Goal: Task Accomplishment & Management: Complete application form

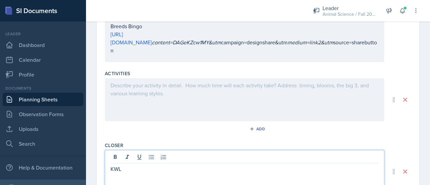
click at [140, 92] on div at bounding box center [245, 99] width 280 height 43
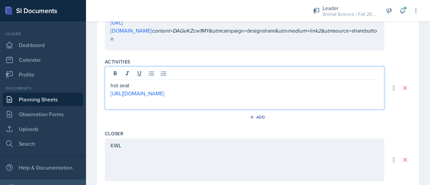
scroll to position [288, 0]
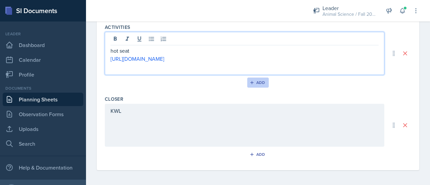
click at [256, 80] on div "Add" at bounding box center [258, 82] width 14 height 5
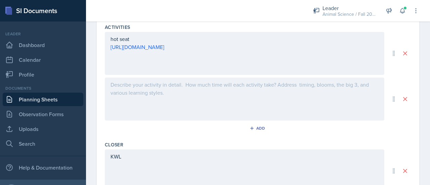
click at [161, 101] on div at bounding box center [245, 99] width 280 height 43
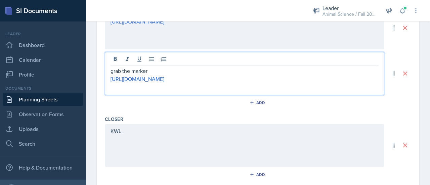
scroll to position [318, 0]
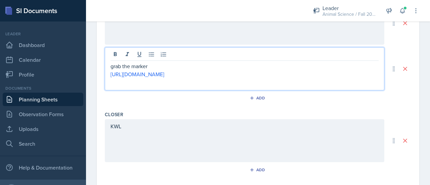
click at [207, 118] on div "Closer KWL Add" at bounding box center [258, 145] width 307 height 72
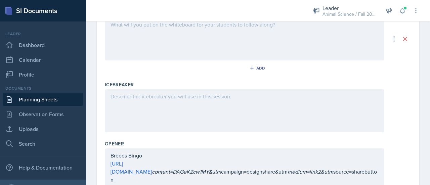
click at [183, 107] on div at bounding box center [245, 110] width 280 height 43
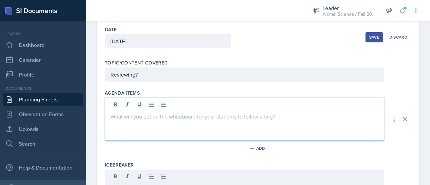
click at [165, 113] on p at bounding box center [245, 117] width 268 height 8
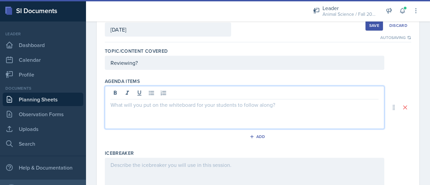
click at [155, 106] on p at bounding box center [245, 105] width 268 height 8
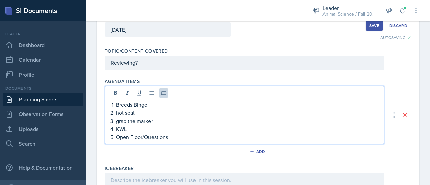
click at [141, 63] on p "Reviewing?" at bounding box center [245, 63] width 268 height 8
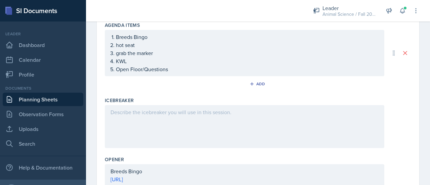
click at [159, 137] on div at bounding box center [245, 126] width 280 height 43
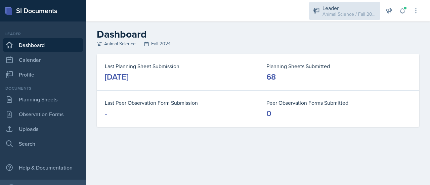
click at [340, 12] on div "Animal Science / Fall 2024" at bounding box center [350, 14] width 54 height 7
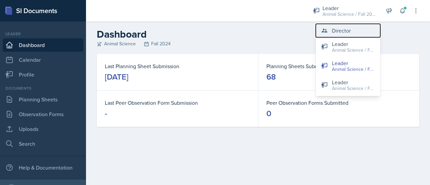
click at [342, 33] on div "Director" at bounding box center [341, 31] width 19 height 8
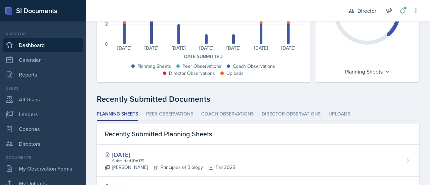
scroll to position [120, 0]
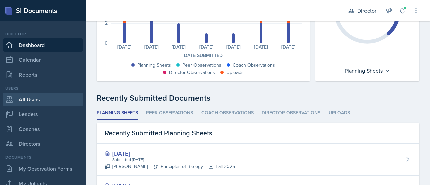
click at [33, 102] on link "All Users" at bounding box center [43, 99] width 81 height 13
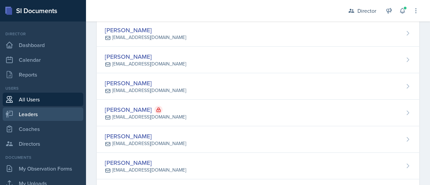
click at [34, 111] on link "Leaders" at bounding box center [43, 114] width 81 height 13
select select "c88fb8a2-0ae1-4674-9d8d-93ff3a907138"
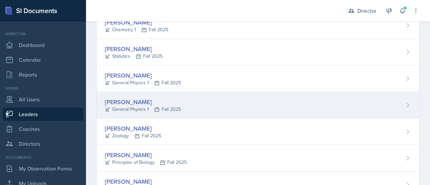
scroll to position [180, 0]
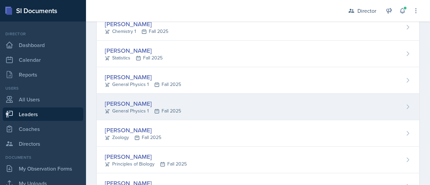
click at [138, 99] on div "[PERSON_NAME]" at bounding box center [143, 103] width 76 height 9
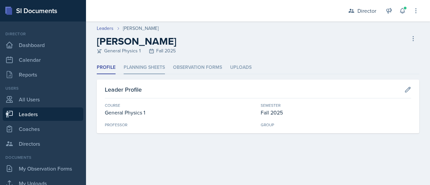
click at [160, 63] on li "Planning Sheets" at bounding box center [144, 67] width 41 height 13
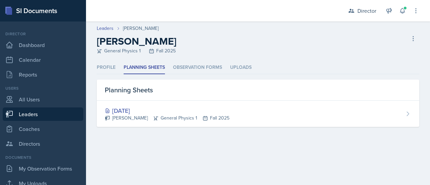
click at [151, 142] on div "Profile Planning Sheets Observation Forms Uploads Profile Planning Sheets Obser…" at bounding box center [258, 102] width 344 height 82
click at [102, 27] on link "Leaders" at bounding box center [105, 28] width 17 height 7
select select "c88fb8a2-0ae1-4674-9d8d-93ff3a907138"
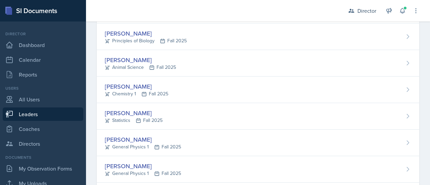
scroll to position [143, 0]
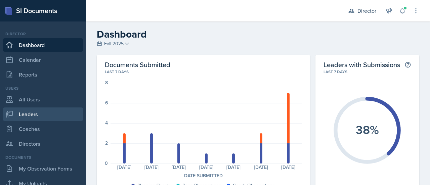
click at [39, 112] on link "Leaders" at bounding box center [43, 114] width 81 height 13
select select "c88fb8a2-0ae1-4674-9d8d-93ff3a907138"
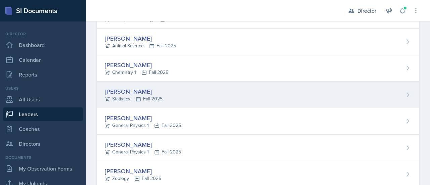
scroll to position [143, 0]
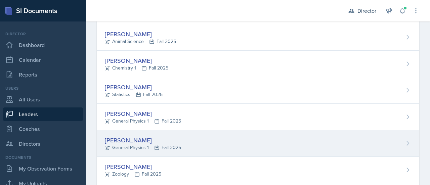
click at [125, 138] on div "Brooklyn Ellis" at bounding box center [143, 140] width 76 height 9
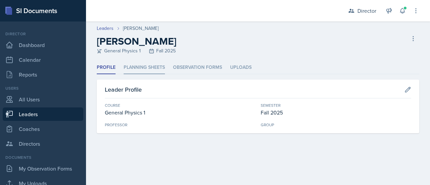
click at [134, 67] on li "Planning Sheets" at bounding box center [144, 67] width 41 height 13
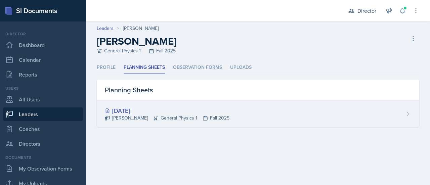
click at [139, 107] on div "[DATE]" at bounding box center [167, 110] width 125 height 9
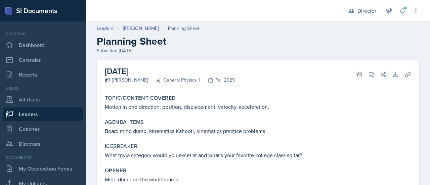
click at [148, 116] on div "Topic/Content Covered Motion in one direction: position, displacement, velocity…" at bounding box center [258, 167] width 307 height 151
click at [38, 112] on link "Leaders" at bounding box center [43, 114] width 81 height 13
select select "c88fb8a2-0ae1-4674-9d8d-93ff3a907138"
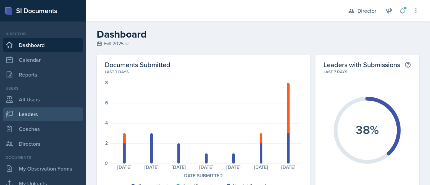
click at [27, 111] on link "Leaders" at bounding box center [43, 114] width 81 height 13
select select "c88fb8a2-0ae1-4674-9d8d-93ff3a907138"
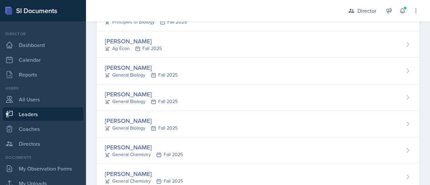
scroll to position [319, 0]
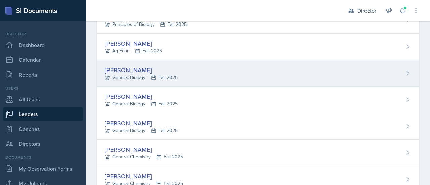
click at [124, 69] on div "[PERSON_NAME]" at bounding box center [141, 70] width 73 height 9
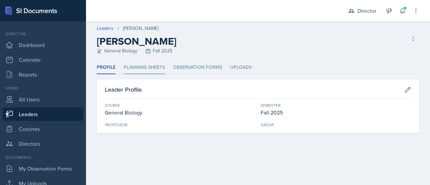
click at [142, 64] on li "Planning Sheets" at bounding box center [144, 67] width 41 height 13
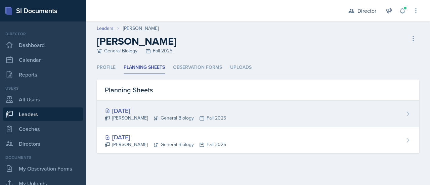
click at [135, 113] on div "[DATE]" at bounding box center [165, 110] width 121 height 9
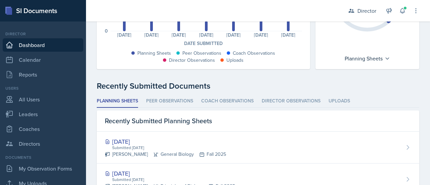
scroll to position [136, 0]
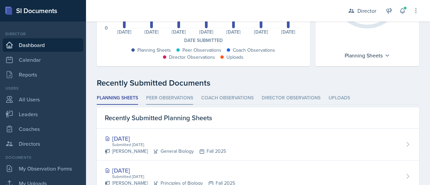
click at [174, 101] on li "Peer Observations" at bounding box center [169, 98] width 47 height 13
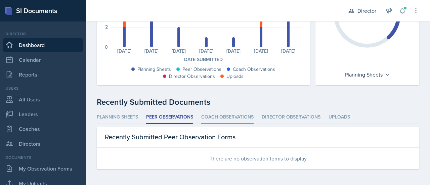
click at [235, 118] on li "Coach Observations" at bounding box center [227, 117] width 52 height 13
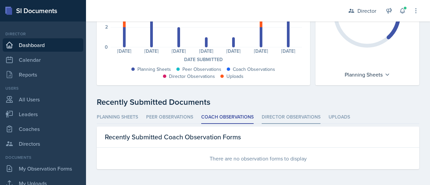
click at [284, 117] on li "Director Observations" at bounding box center [291, 117] width 59 height 13
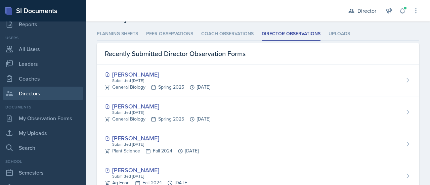
scroll to position [57, 0]
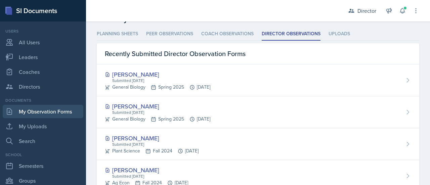
click at [52, 111] on link "My Observation Forms" at bounding box center [43, 111] width 81 height 13
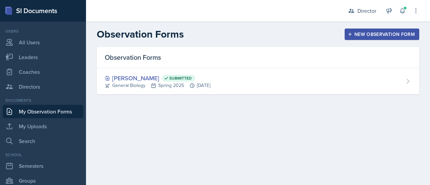
click at [356, 33] on div "New Observation Form" at bounding box center [382, 34] width 66 height 5
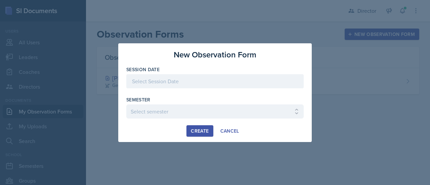
click at [196, 84] on div at bounding box center [215, 81] width 178 height 14
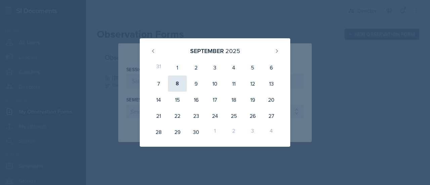
click at [180, 83] on div "8" at bounding box center [177, 84] width 19 height 16
type input "[DATE]"
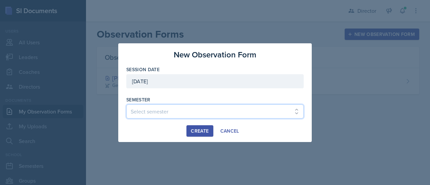
click at [169, 108] on select "Select semester Fall 2025 Spring 2025 Fall 2024 Spring 2024 Fall 2023 Spring 20…" at bounding box center [215, 112] width 178 height 14
select select "c88fb8a2-0ae1-4674-9d8d-93ff3a907138"
click at [126, 105] on select "Select semester Fall 2025 Spring 2025 Fall 2024 Spring 2024 Fall 2023 Spring 20…" at bounding box center [215, 112] width 178 height 14
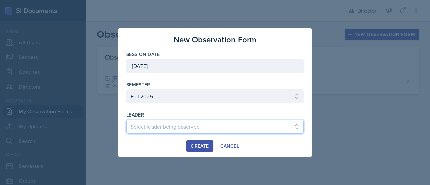
click at [178, 127] on select "Select leader being observed [PERSON_NAME] [PERSON_NAME] [PERSON_NAME] [PERSON_…" at bounding box center [215, 127] width 178 height 14
select select "6b396c3d-fd9b-49a3-8dc3-021b4533773c"
click at [126, 120] on select "Select leader being observed [PERSON_NAME] [PERSON_NAME] [PERSON_NAME] [PERSON_…" at bounding box center [215, 127] width 178 height 14
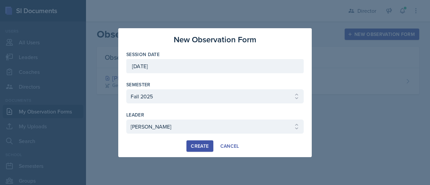
click at [203, 146] on div "Create" at bounding box center [200, 146] width 18 height 5
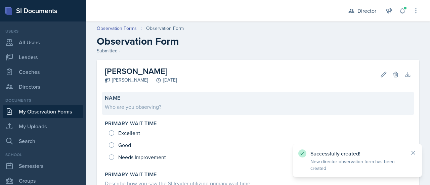
scroll to position [13, 0]
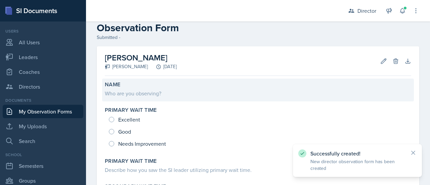
click at [164, 93] on div "Who are you observing?" at bounding box center [258, 93] width 307 height 8
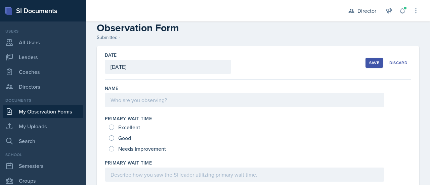
click at [168, 100] on div at bounding box center [245, 100] width 280 height 14
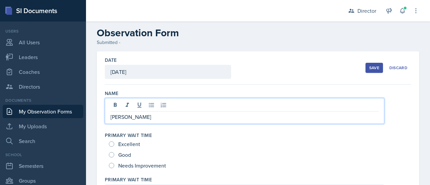
scroll to position [11, 0]
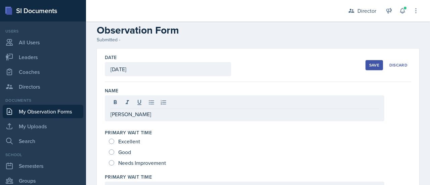
click at [322, 78] on div "Date [DATE] [DATE] 31 1 2 3 4 5 6 7 8 9 10 11 12 13 14 15 16 17 18 19 20 21 22 …" at bounding box center [258, 65] width 307 height 33
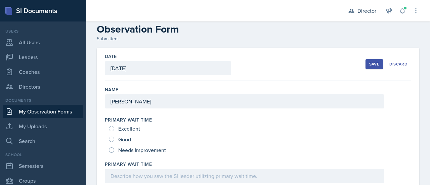
scroll to position [11, 0]
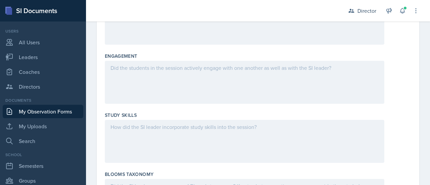
click at [125, 58] on label "Engagement" at bounding box center [121, 56] width 33 height 7
click at [131, 72] on div at bounding box center [245, 82] width 280 height 43
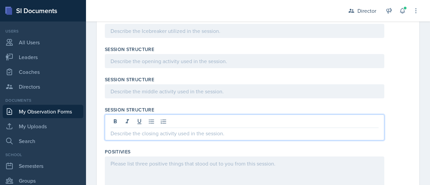
scroll to position [688, 0]
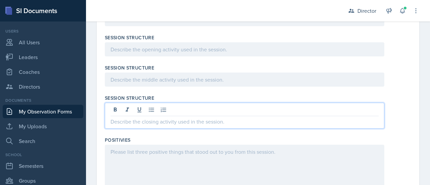
click at [141, 120] on p at bounding box center [245, 122] width 268 height 8
click at [159, 137] on div "Positivies" at bounding box center [258, 140] width 307 height 7
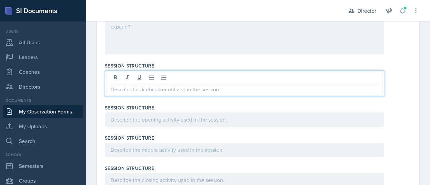
scroll to position [641, 0]
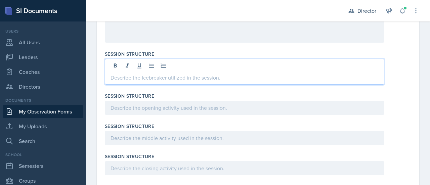
click at [169, 79] on p at bounding box center [245, 78] width 268 height 8
click at [169, 109] on div at bounding box center [245, 108] width 280 height 14
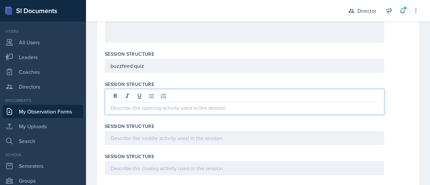
scroll to position [629, 0]
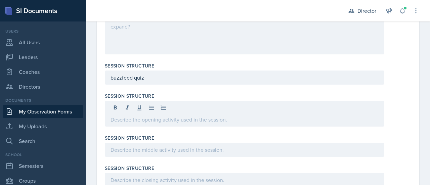
click at [169, 109] on div at bounding box center [245, 108] width 268 height 11
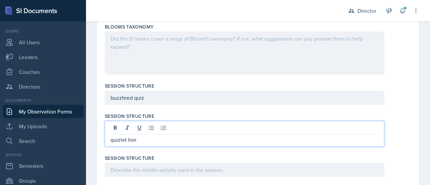
scroll to position [621, 0]
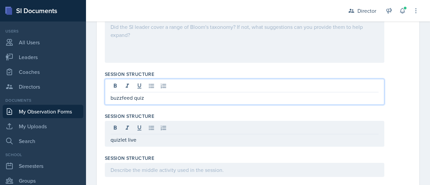
click at [147, 99] on p "buzzfeed quiz" at bounding box center [245, 98] width 268 height 8
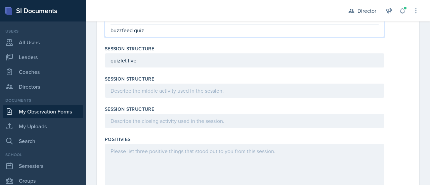
scroll to position [685, 0]
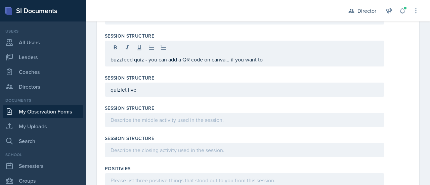
click at [162, 94] on div "quizlet live" at bounding box center [245, 90] width 280 height 14
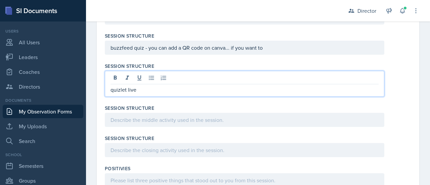
scroll to position [671, 0]
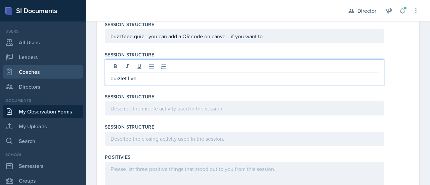
drag, startPoint x: 137, startPoint y: 79, endPoint x: 78, endPoint y: 75, distance: 59.0
click at [78, 75] on div "SI Documents Director Dashboard Calendar Reports Users All Users Leaders Coache…" at bounding box center [215, 92] width 430 height 185
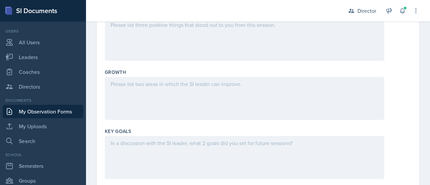
scroll to position [842, 0]
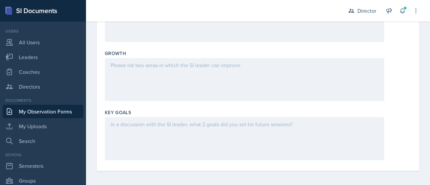
click at [148, 78] on div at bounding box center [245, 79] width 280 height 43
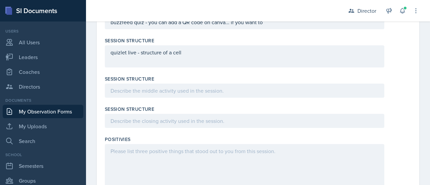
scroll to position [696, 0]
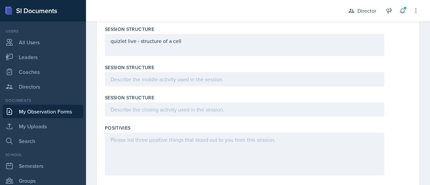
click at [132, 53] on p at bounding box center [245, 49] width 268 height 8
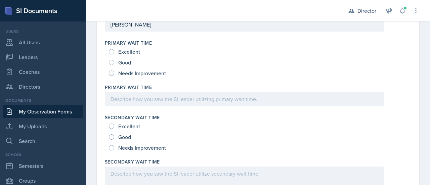
scroll to position [89, 0]
click at [122, 60] on span "Good" at bounding box center [124, 62] width 13 height 7
click at [114, 60] on input "Good" at bounding box center [111, 62] width 5 height 5
radio input "true"
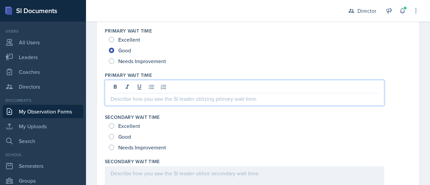
click at [126, 97] on p at bounding box center [245, 99] width 268 height 8
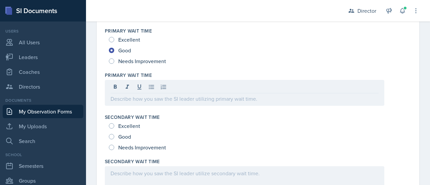
click at [109, 59] on div "Excellent Good Needs Improvement" at bounding box center [258, 50] width 307 height 32
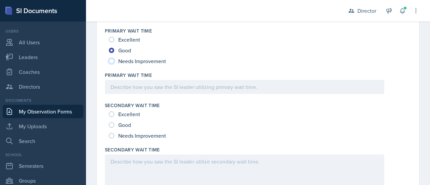
click at [113, 61] on input "Needs Improvement" at bounding box center [111, 61] width 5 height 5
radio input "true"
click at [129, 94] on div "Primary Wait Time" at bounding box center [258, 84] width 307 height 30
click at [135, 89] on p at bounding box center [245, 87] width 268 height 8
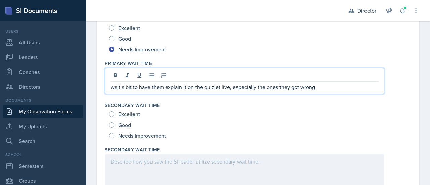
click at [217, 86] on p "wait a bit to have them explain it on the quizlet live, especially the ones the…" at bounding box center [245, 87] width 268 height 8
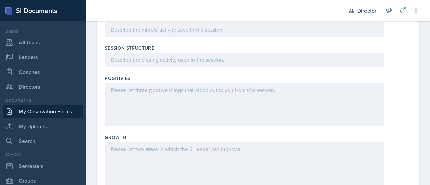
click at [202, 98] on div at bounding box center [245, 104] width 280 height 43
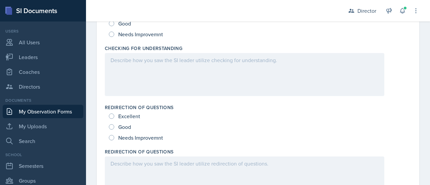
scroll to position [300, 0]
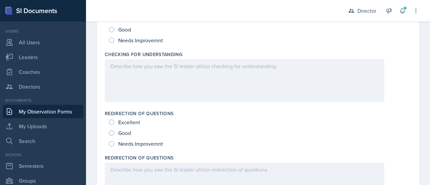
click at [171, 84] on div at bounding box center [245, 80] width 280 height 43
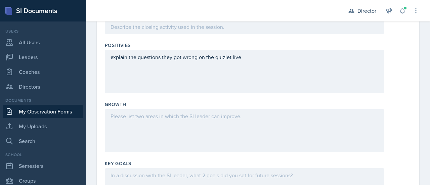
scroll to position [830, 0]
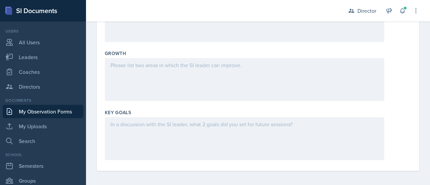
click at [171, 84] on div at bounding box center [245, 79] width 280 height 43
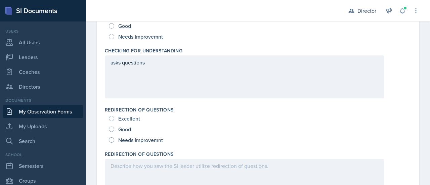
click at [161, 71] on div "asks questions" at bounding box center [245, 76] width 280 height 43
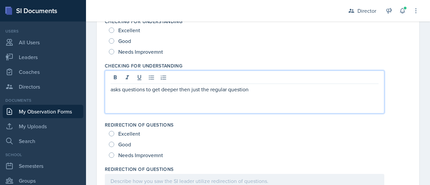
scroll to position [289, 0]
click at [140, 41] on div "Good" at bounding box center [258, 41] width 299 height 11
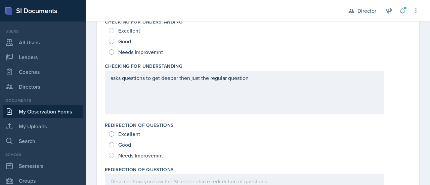
click at [126, 42] on span "Good" at bounding box center [124, 41] width 13 height 7
click at [114, 42] on input "Good" at bounding box center [111, 41] width 5 height 5
radio input "true"
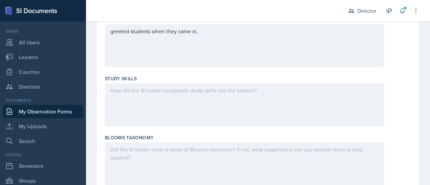
click at [126, 42] on div "greeted students when they came in," at bounding box center [245, 45] width 280 height 43
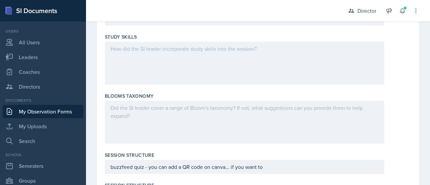
click at [128, 55] on div at bounding box center [245, 63] width 280 height 43
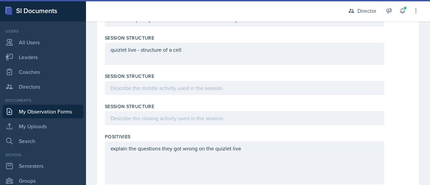
scroll to position [689, 0]
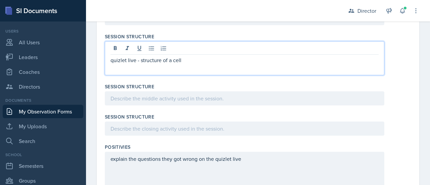
click at [128, 56] on div "quizlet live - structure of a cell" at bounding box center [245, 64] width 268 height 16
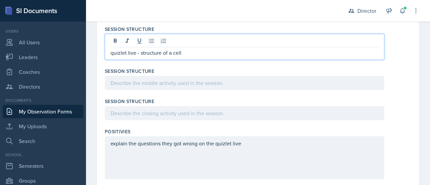
scroll to position [697, 0]
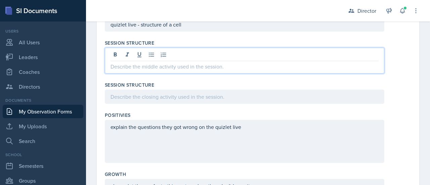
click at [129, 63] on p at bounding box center [245, 67] width 268 height 8
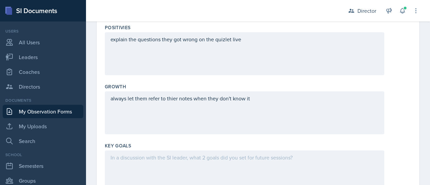
click at [129, 62] on div "explain the questions they got wrong on the quizlet live" at bounding box center [245, 53] width 280 height 43
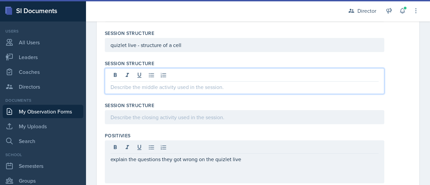
scroll to position [704, 0]
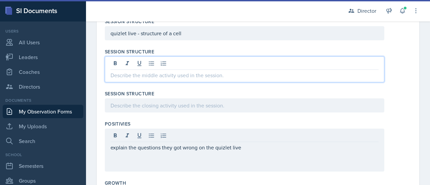
click at [132, 75] on p at bounding box center [245, 75] width 268 height 8
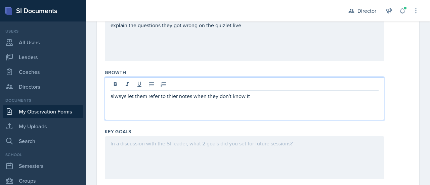
scroll to position [814, 0]
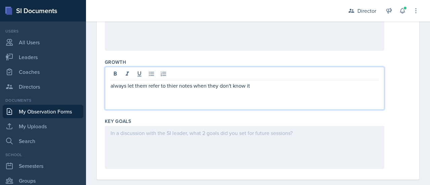
click at [172, 82] on p "always let them refer to thier notes when they don't know it" at bounding box center [245, 86] width 268 height 8
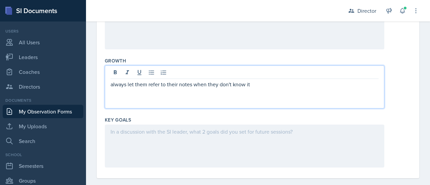
click at [186, 101] on div "always let them refer to their notes when they don't know it" at bounding box center [245, 87] width 280 height 43
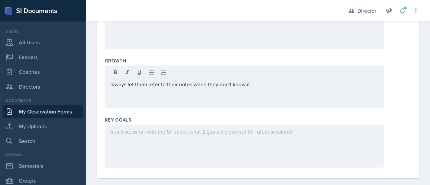
drag, startPoint x: 289, startPoint y: 91, endPoint x: 262, endPoint y: 92, distance: 26.9
click at [262, 92] on div "always let them refer to their notes when they don't know it" at bounding box center [245, 87] width 280 height 43
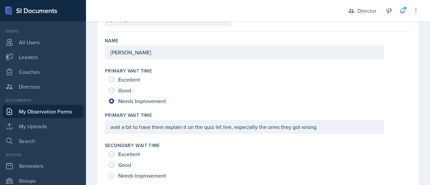
scroll to position [67, 0]
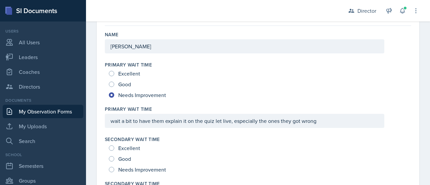
click at [126, 85] on span "Good" at bounding box center [124, 84] width 13 height 7
click at [114, 85] on input "Good" at bounding box center [111, 84] width 5 height 5
radio input "true"
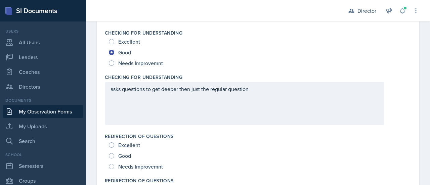
scroll to position [277, 0]
click at [112, 64] on input "Needs Improvemnt" at bounding box center [111, 63] width 5 height 5
radio input "true"
click at [246, 97] on div "asks questions to get deeper then just the regular question" at bounding box center [245, 103] width 280 height 43
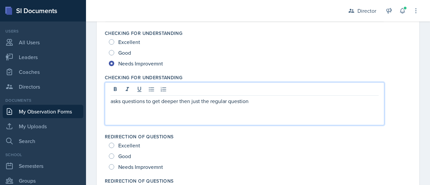
scroll to position [289, 0]
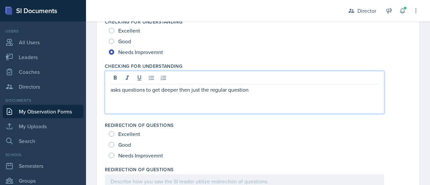
click at [265, 97] on div "asks questions to get deeper then just the regular question" at bounding box center [245, 92] width 280 height 43
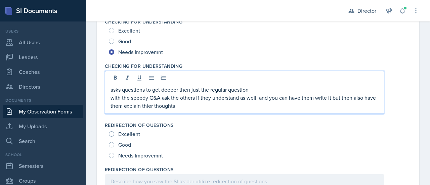
click at [159, 105] on p "with the speedy Q&A ask the others if they understand as well, and you can have…" at bounding box center [245, 102] width 268 height 16
click at [207, 111] on div "asks questions to get deeper then just the regular question with the speedy Q&A…" at bounding box center [245, 92] width 280 height 43
click at [202, 107] on p "with the speedy Q&A ask the others if they understand as well, and you can have…" at bounding box center [245, 102] width 268 height 16
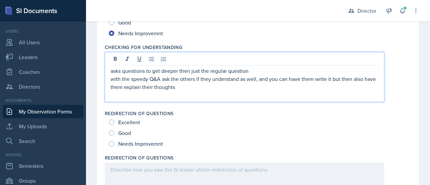
scroll to position [308, 0]
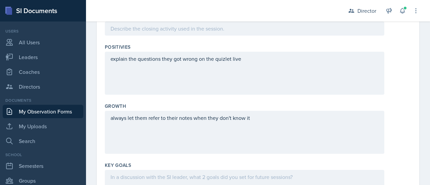
click at [218, 86] on div "explain the questions they got wrong on the quizlet live" at bounding box center [245, 73] width 280 height 43
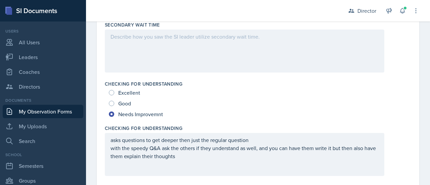
scroll to position [225, 0]
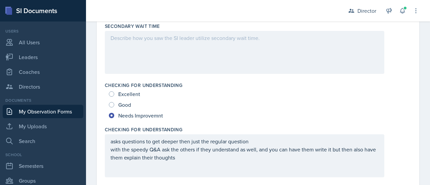
click at [122, 106] on span "Good" at bounding box center [124, 105] width 13 height 7
click at [114, 106] on input "Good" at bounding box center [111, 104] width 5 height 5
radio input "true"
click at [122, 114] on span "Needs Improvemnt" at bounding box center [140, 115] width 45 height 7
click at [114, 114] on input "Needs Improvemnt" at bounding box center [111, 115] width 5 height 5
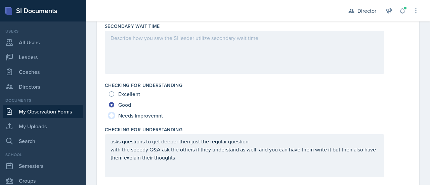
radio input "true"
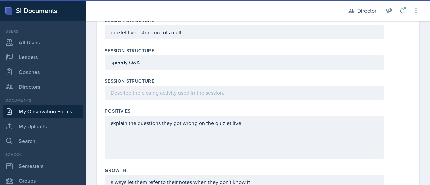
scroll to position [705, 0]
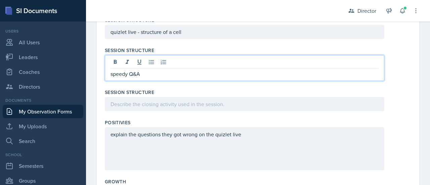
click at [151, 64] on div "speedy Q&A" at bounding box center [245, 68] width 280 height 26
click at [154, 75] on p "speedy Q&A" at bounding box center [245, 74] width 268 height 8
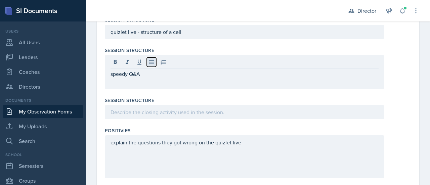
click at [150, 60] on icon at bounding box center [151, 62] width 7 height 7
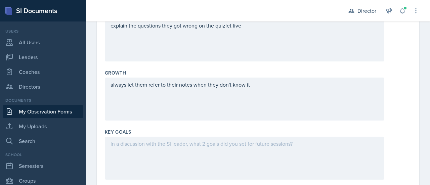
click at [163, 87] on div "always let them refer to their notes when they don't know it" at bounding box center [245, 99] width 280 height 43
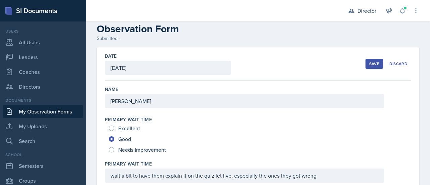
scroll to position [0, 0]
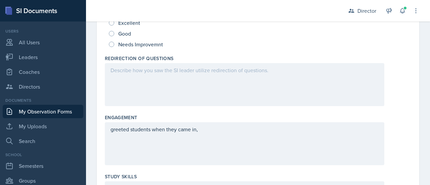
click at [165, 94] on div at bounding box center [245, 84] width 280 height 43
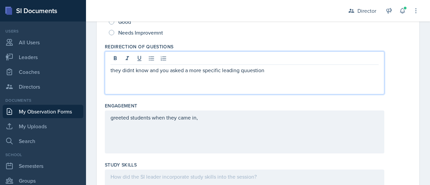
click at [254, 69] on p "they didnt know and you asked a more specific leading quuestion" at bounding box center [245, 70] width 268 height 8
click at [255, 68] on p "they didnt know and you asked a more specific leading quuestion" at bounding box center [245, 70] width 268 height 8
click at [254, 70] on p "they didnt know and you asked a more specific leading quuestion" at bounding box center [245, 70] width 268 height 8
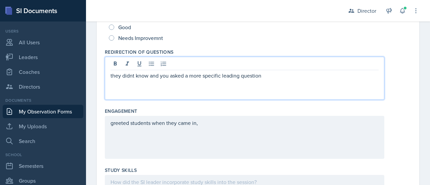
scroll to position [340, 0]
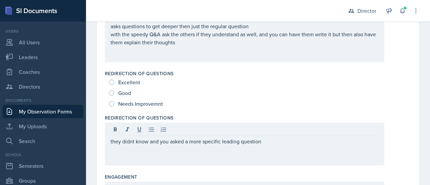
click at [130, 90] on span "Good" at bounding box center [124, 93] width 13 height 7
click at [114, 90] on input "Good" at bounding box center [111, 92] width 5 height 5
radio input "true"
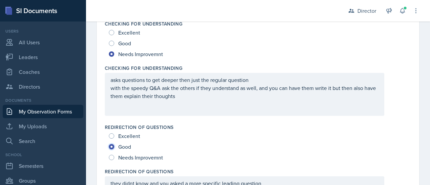
scroll to position [300, 0]
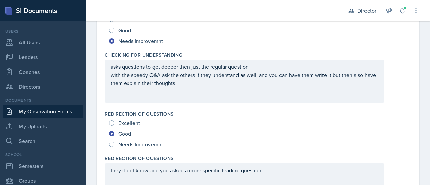
click at [180, 97] on div "asks questions to get deeper then just the regular question with the speedy Q&A…" at bounding box center [245, 81] width 280 height 43
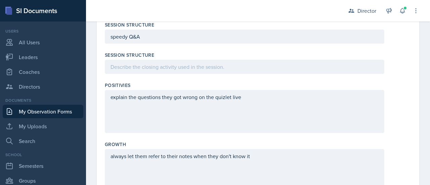
click at [150, 108] on div "explain the questions they got wrong on the quizlet live" at bounding box center [245, 111] width 280 height 43
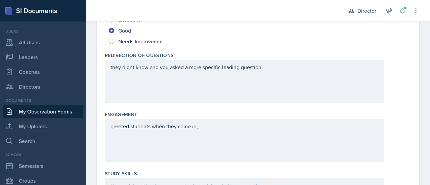
scroll to position [404, 0]
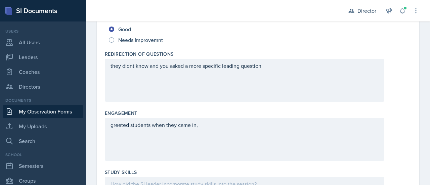
click at [227, 91] on div "they didnt know and you asked a more specific leading question" at bounding box center [245, 80] width 280 height 43
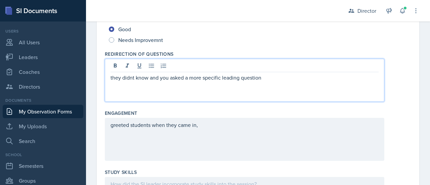
scroll to position [416, 0]
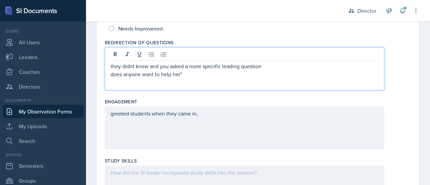
click at [111, 75] on p "does anyone want to help her"" at bounding box center [245, 74] width 268 height 8
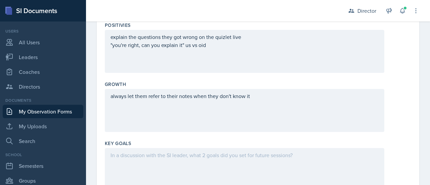
scroll to position [798, 0]
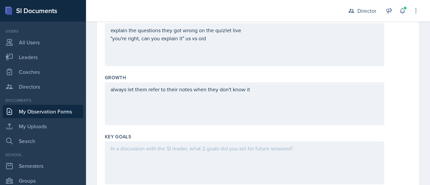
click at [143, 100] on div "always let them refer to their notes when they don't know it" at bounding box center [245, 103] width 280 height 43
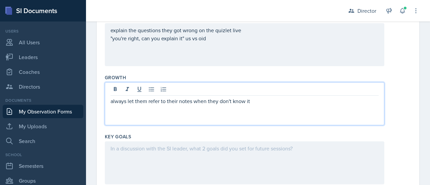
scroll to position [809, 0]
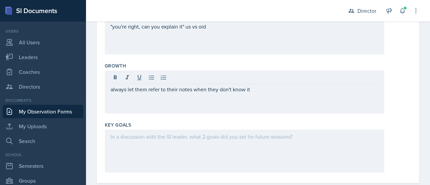
click at [185, 99] on div "always let them refer to their notes when they don't know it" at bounding box center [245, 92] width 280 height 43
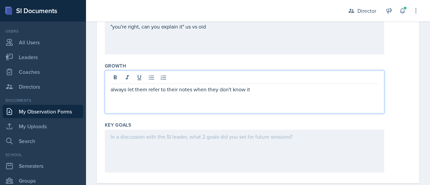
click at [277, 87] on p "always let them refer to their notes when they don't know it" at bounding box center [245, 89] width 268 height 8
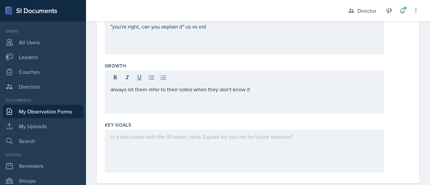
click at [106, 106] on div "always let them refer to their notes when they don't know it" at bounding box center [245, 92] width 280 height 43
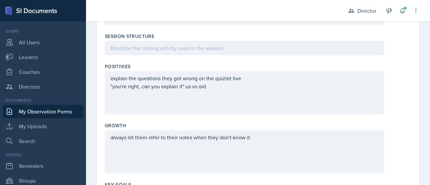
scroll to position [745, 0]
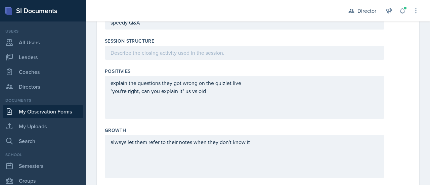
click at [234, 90] on p ""you're right, can you explain it" us vs oid" at bounding box center [245, 91] width 268 height 8
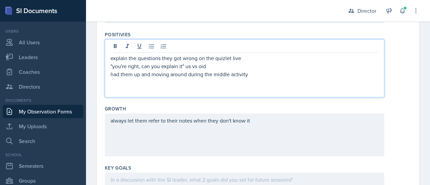
scroll to position [782, 0]
click at [239, 64] on p ""you're right, can you explain it" us vs oid" at bounding box center [245, 66] width 268 height 8
click at [239, 72] on p "had them up and moving around during the middle activity" at bounding box center [245, 74] width 268 height 8
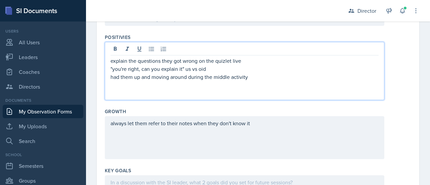
scroll to position [777, 0]
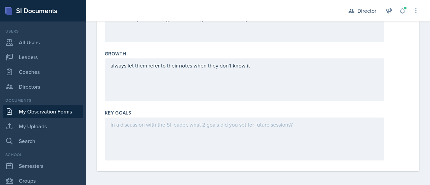
click at [254, 99] on div "Growth always let them refer to their notes when they don't know it" at bounding box center [258, 77] width 307 height 59
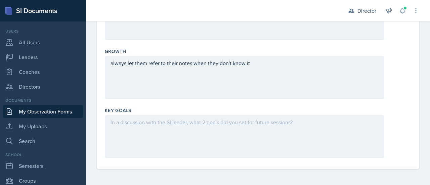
scroll to position [825, 0]
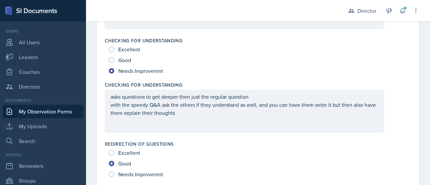
click at [213, 124] on div "asks questions to get deeper then just the regular question with the speedy Q&A…" at bounding box center [245, 111] width 280 height 43
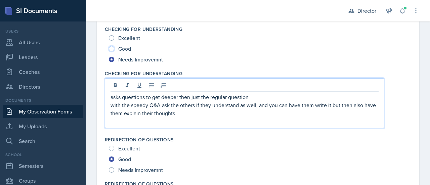
click at [111, 49] on input "Good" at bounding box center [111, 48] width 5 height 5
radio input "true"
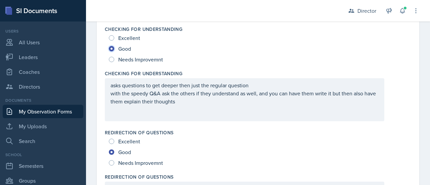
click at [111, 49] on input "Good" at bounding box center [111, 48] width 5 height 5
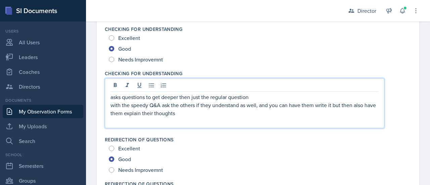
click at [111, 109] on div "asks questions to get deeper then just the regular question with the speedy Q&A…" at bounding box center [245, 109] width 268 height 32
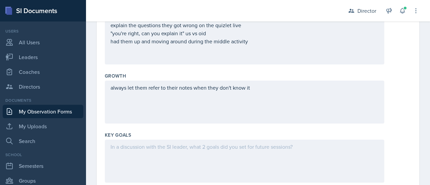
scroll to position [814, 0]
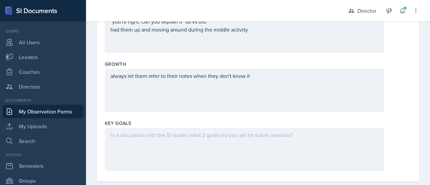
click at [213, 42] on p at bounding box center [245, 38] width 268 height 8
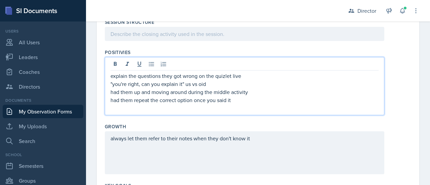
scroll to position [837, 0]
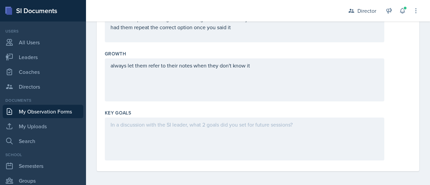
click at [254, 84] on div "always let them refer to their notes when they don't know it" at bounding box center [245, 80] width 280 height 43
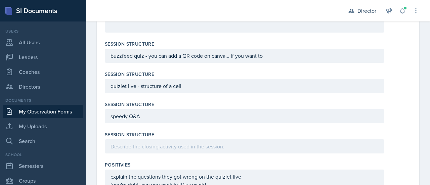
scroll to position [825, 0]
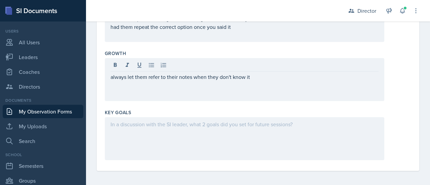
click at [195, 131] on div at bounding box center [245, 138] width 280 height 43
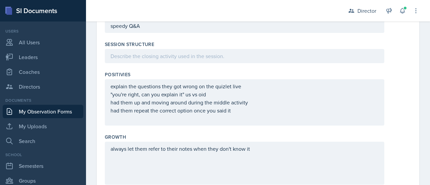
click at [191, 142] on div "always let them refer to their notes when they don't know it" at bounding box center [245, 163] width 280 height 43
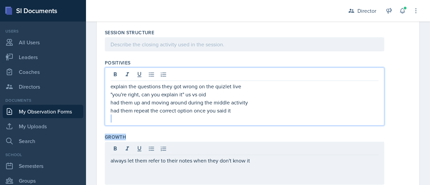
drag, startPoint x: 249, startPoint y: 117, endPoint x: 255, endPoint y: 101, distance: 17.2
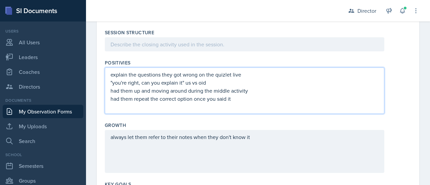
click at [255, 103] on p at bounding box center [245, 107] width 268 height 8
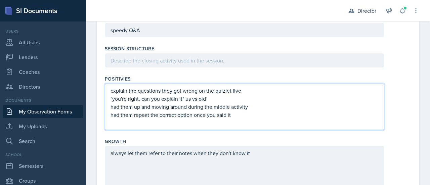
scroll to position [736, 0]
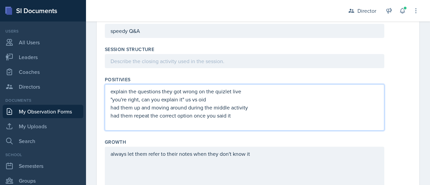
click at [251, 108] on p "had them up and moving around during the middle activity" at bounding box center [245, 108] width 268 height 8
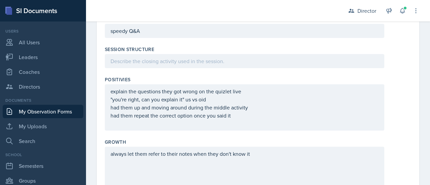
click at [250, 133] on div "Positivies explain the questions they got wrong on the quizlet live "you're rig…" at bounding box center [258, 105] width 307 height 63
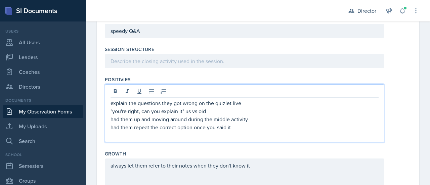
scroll to position [748, 0]
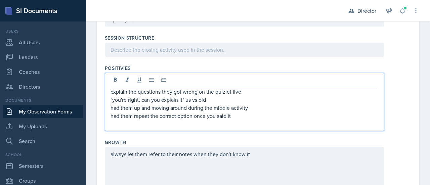
click at [234, 121] on p at bounding box center [245, 124] width 268 height 8
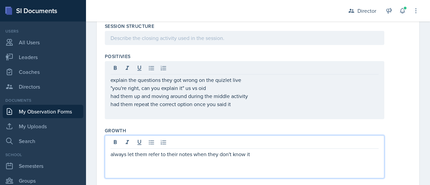
click at [227, 150] on p "always let them refer to their notes when they don't know it" at bounding box center [245, 154] width 268 height 8
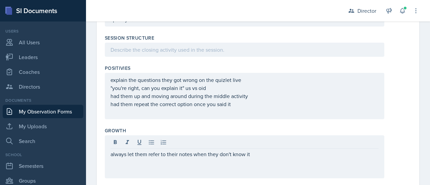
click at [228, 127] on div "Growth" at bounding box center [258, 130] width 307 height 7
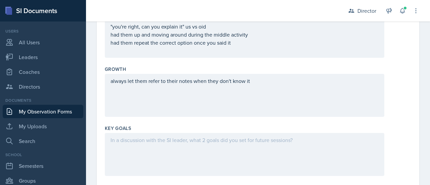
scroll to position [825, 0]
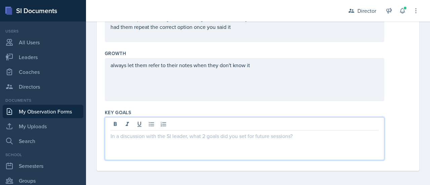
click at [263, 126] on div at bounding box center [245, 138] width 280 height 43
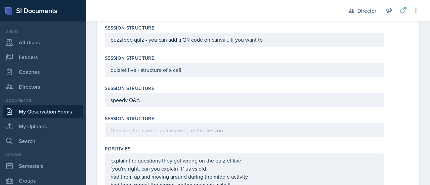
scroll to position [679, 0]
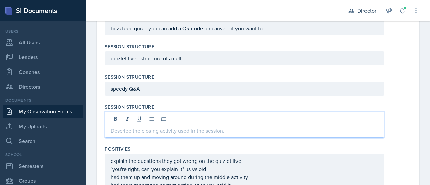
click at [262, 127] on p at bounding box center [245, 131] width 268 height 8
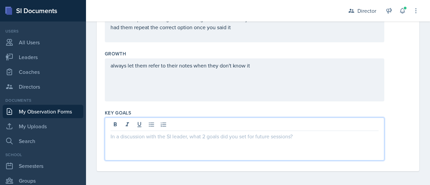
click at [265, 135] on p at bounding box center [245, 136] width 268 height 8
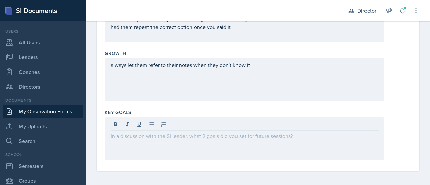
click at [263, 85] on div "always let them refer to their notes when they don't know it" at bounding box center [245, 79] width 280 height 43
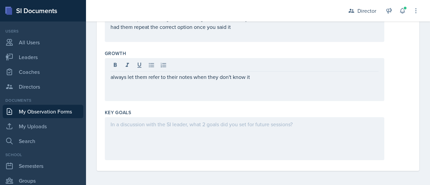
click at [268, 81] on div "always let them refer to their notes when they don't know it" at bounding box center [245, 79] width 280 height 43
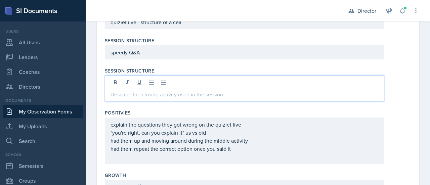
drag, startPoint x: 197, startPoint y: 92, endPoint x: 215, endPoint y: -40, distance: 133.3
click at [215, 0] on html "SI Documents Director Dashboard Calendar Reports Users All Users Leaders Coache…" at bounding box center [215, 92] width 430 height 185
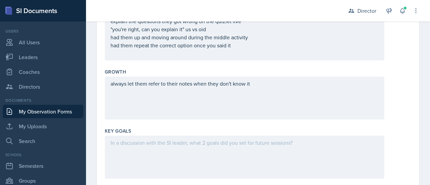
scroll to position [837, 0]
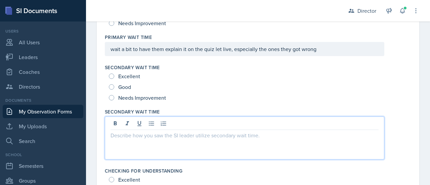
click at [160, 131] on p at bounding box center [245, 135] width 268 height 8
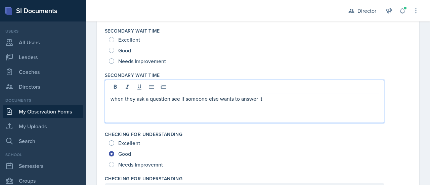
scroll to position [179, 0]
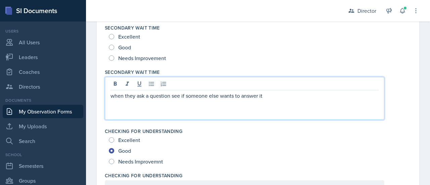
click at [114, 55] on div "Needs Improvement" at bounding box center [138, 58] width 59 height 11
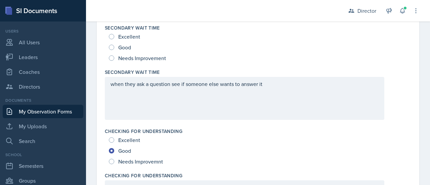
click at [114, 55] on div "Needs Improvement" at bounding box center [138, 58] width 59 height 11
click at [111, 55] on input "Needs Improvement" at bounding box center [111, 57] width 5 height 5
radio input "true"
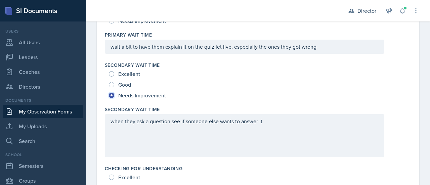
scroll to position [0, 0]
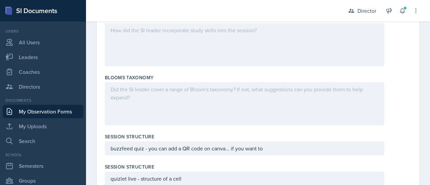
click at [169, 56] on div at bounding box center [245, 44] width 280 height 43
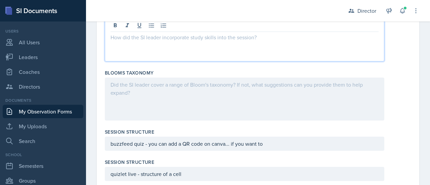
scroll to position [564, 0]
click at [162, 49] on div at bounding box center [245, 39] width 280 height 43
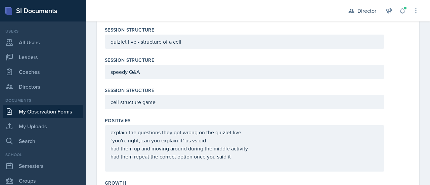
scroll to position [707, 0]
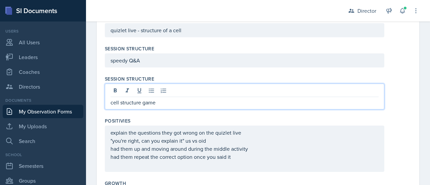
click at [153, 99] on p "cell structure game" at bounding box center [245, 103] width 268 height 8
click at [158, 101] on p "cell structure game" at bounding box center [245, 103] width 268 height 8
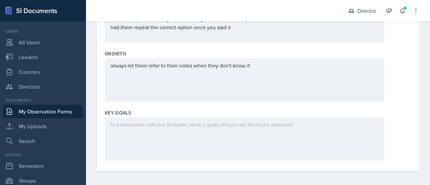
click at [161, 139] on div at bounding box center [245, 139] width 280 height 43
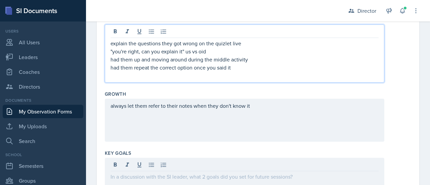
scroll to position [816, 0]
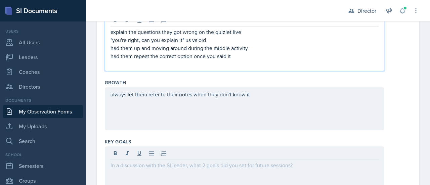
click at [154, 56] on p "had them repeat the correct option once you said it" at bounding box center [245, 56] width 268 height 8
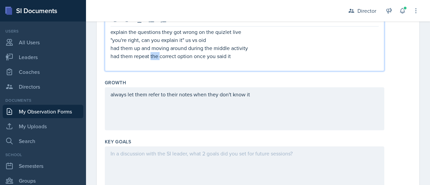
click at [154, 56] on p "had them repeat the correct option once you said it" at bounding box center [245, 56] width 268 height 8
click at [171, 63] on p at bounding box center [245, 64] width 268 height 8
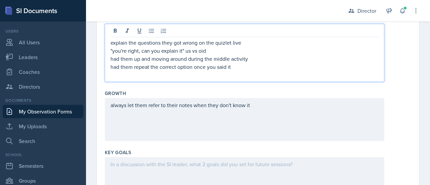
scroll to position [804, 0]
click at [163, 67] on p "had them repeat the correct option once you said it" at bounding box center [245, 68] width 268 height 8
click at [167, 42] on p "explain the questions they got wrong on the quizlet live" at bounding box center [245, 43] width 268 height 8
drag, startPoint x: 167, startPoint y: 42, endPoint x: 165, endPoint y: 55, distance: 13.1
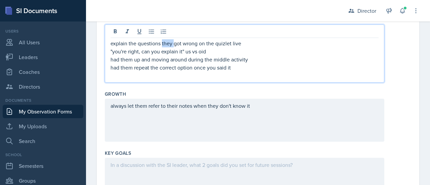
click at [165, 55] on div "explain the questions they got wrong on the quizlet live "you're right, can you…" at bounding box center [245, 59] width 268 height 40
click at [165, 55] on p "had them up and moving around during the middle activity" at bounding box center [245, 59] width 268 height 8
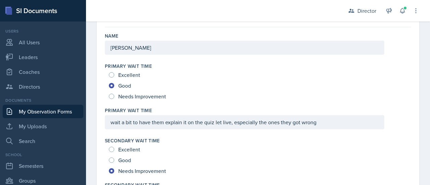
scroll to position [0, 0]
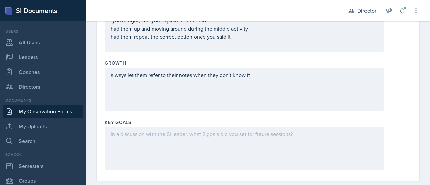
click at [173, 81] on div "always let them refer to their notes when they don't know it" at bounding box center [245, 89] width 280 height 43
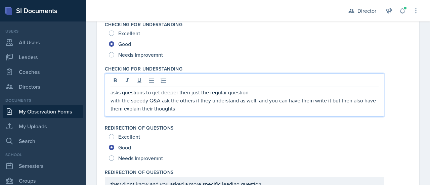
scroll to position [297, 0]
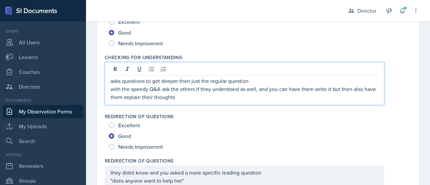
click at [184, 86] on p "with the speedy Q&A ask the others if they understand as well, and you can have…" at bounding box center [245, 93] width 268 height 16
click at [191, 90] on p "with the speedy Q&A ask the others if they understand as well, and you can have…" at bounding box center [245, 93] width 268 height 16
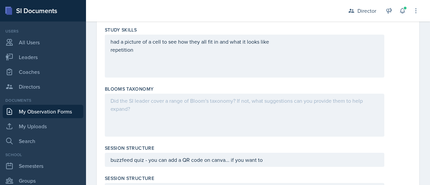
scroll to position [833, 0]
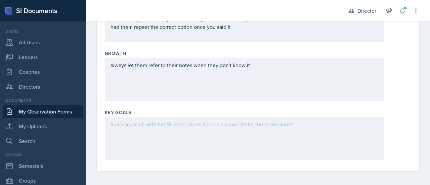
click at [184, 115] on div "Key Goals" at bounding box center [258, 136] width 307 height 59
click at [184, 125] on div at bounding box center [245, 138] width 280 height 43
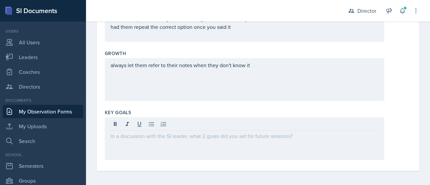
drag, startPoint x: 184, startPoint y: 125, endPoint x: 122, endPoint y: 128, distance: 61.3
click at [122, 128] on div at bounding box center [245, 125] width 268 height 11
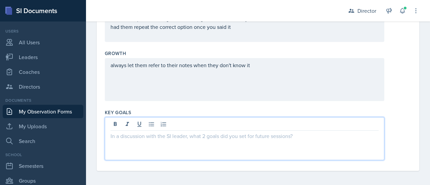
click at [125, 132] on p at bounding box center [245, 136] width 268 height 8
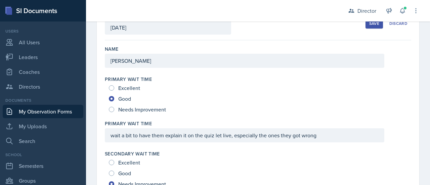
scroll to position [0, 0]
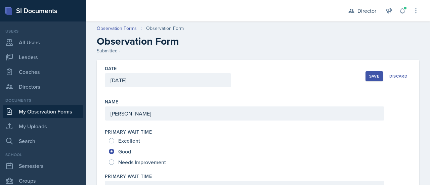
click at [370, 74] on div "Save" at bounding box center [375, 76] width 10 height 5
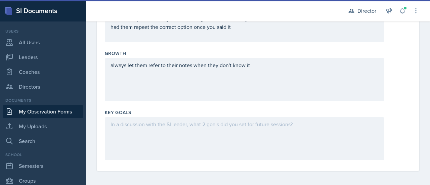
scroll to position [589, 0]
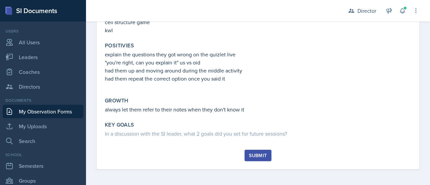
click at [259, 158] on div "Submit" at bounding box center [258, 155] width 18 height 5
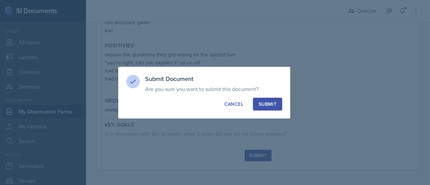
click at [274, 109] on button "Submit" at bounding box center [267, 104] width 29 height 13
radio input "true"
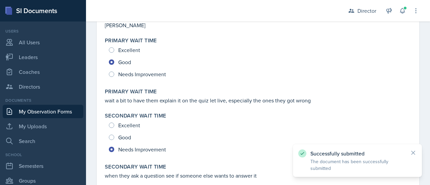
scroll to position [4, 0]
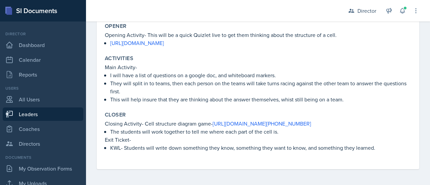
scroll to position [185, 0]
